Goal: Find specific page/section: Locate a particular part of the current website

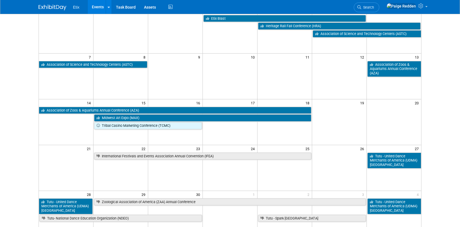
scroll to position [54, 0]
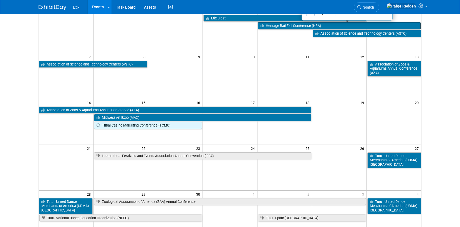
click at [283, 28] on link "Heritage Rail Fall Conference (HRA)" at bounding box center [339, 25] width 162 height 7
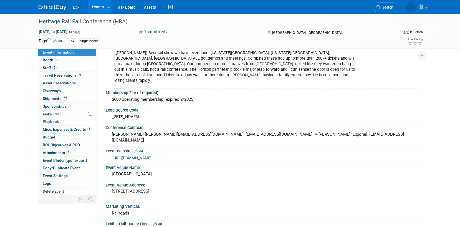
scroll to position [77, 0]
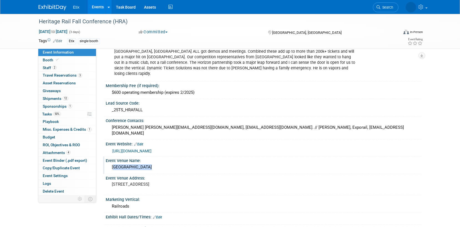
drag, startPoint x: 111, startPoint y: 156, endPoint x: 158, endPoint y: 156, distance: 46.6
click at [158, 163] on div "[GEOGRAPHIC_DATA]" at bounding box center [263, 167] width 307 height 9
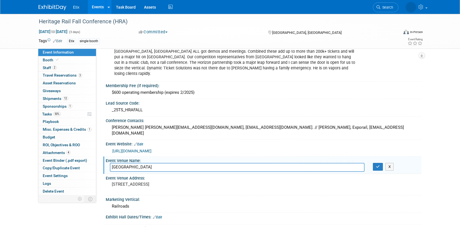
drag, startPoint x: 143, startPoint y: 156, endPoint x: 101, endPoint y: 155, distance: 42.2
click at [101, 155] on div "Event Information Event Info Booth Booth 2 Staff 2 Staff 3 Travel Reservations …" at bounding box center [229, 116] width 391 height 358
click at [153, 163] on input "DoubleTree Hotel" at bounding box center [237, 167] width 254 height 9
drag, startPoint x: 153, startPoint y: 155, endPoint x: 105, endPoint y: 155, distance: 48.0
click at [105, 156] on div "Event Venue Name: DoubleTree Hotel DoubleTree Hotel X" at bounding box center [262, 164] width 318 height 17
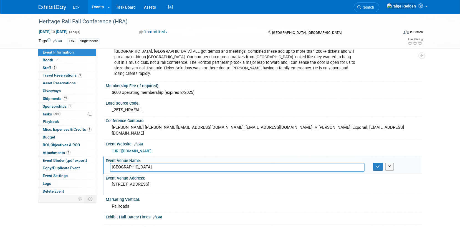
click at [199, 182] on pre "501 Camino Del Rio Durango, Co 81301" at bounding box center [171, 184] width 119 height 5
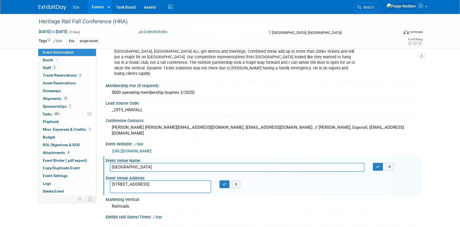
drag, startPoint x: 186, startPoint y: 173, endPoint x: 110, endPoint y: 170, distance: 76.0
click at [110, 180] on textarea "501 Camino Del Rio Durango, Co 81301" at bounding box center [160, 186] width 101 height 13
